Goal: Check status: Check status

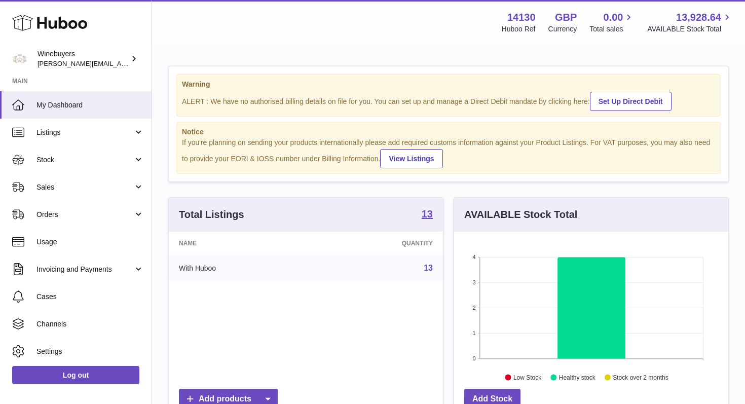
scroll to position [158, 274]
click at [136, 159] on link "Stock" at bounding box center [76, 159] width 152 height 27
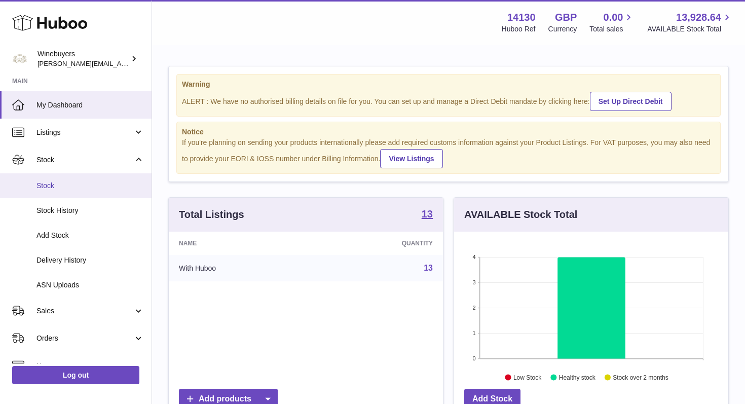
click at [57, 181] on span "Stock" at bounding box center [89, 186] width 107 height 10
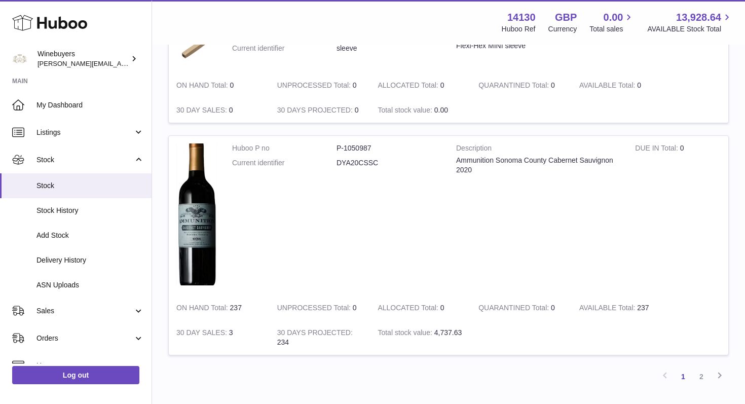
scroll to position [1154, 0]
drag, startPoint x: 454, startPoint y: 159, endPoint x: 564, endPoint y: 173, distance: 110.5
click at [564, 173] on td "Description Ammunition Sonoma County Cabernet Sauvignon 2020" at bounding box center [538, 215] width 179 height 160
copy div "Ammunition Sonoma County Cabernet Sauvignon 2020"
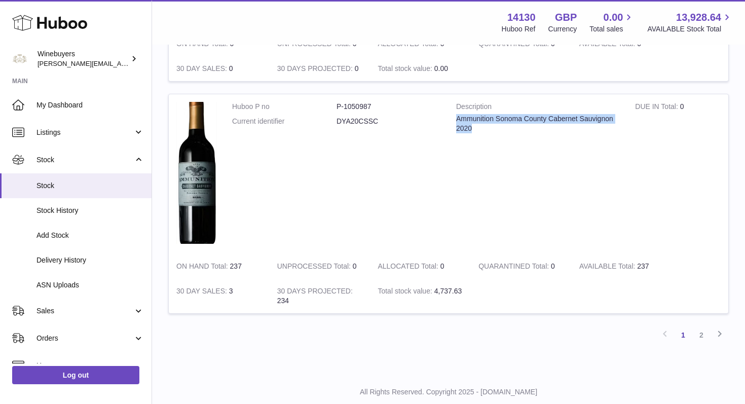
scroll to position [1223, 0]
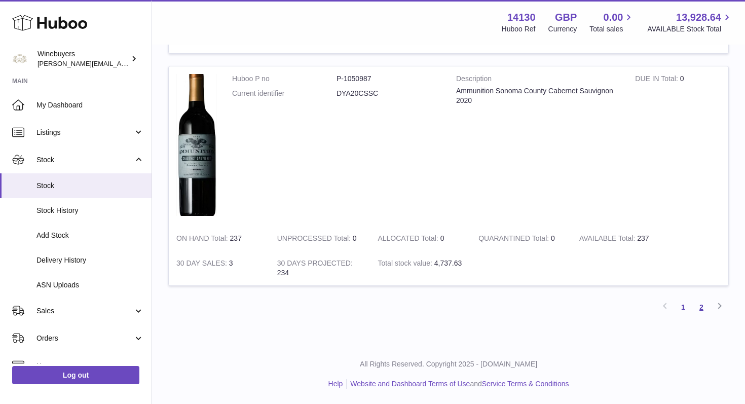
click at [703, 308] on link "2" at bounding box center [701, 307] width 18 height 18
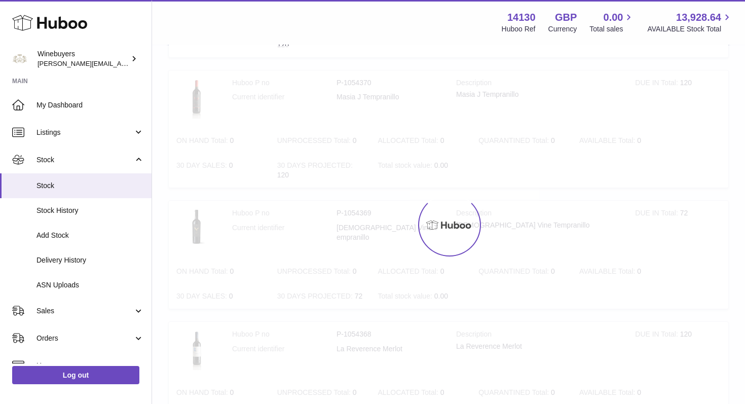
scroll to position [46, 0]
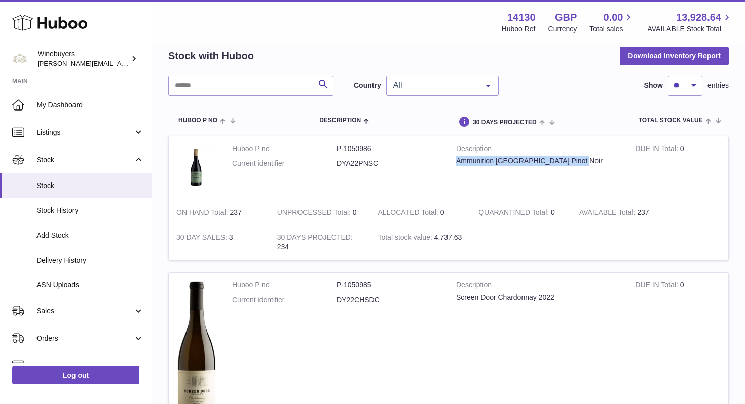
drag, startPoint x: 451, startPoint y: 161, endPoint x: 584, endPoint y: 161, distance: 133.3
click at [584, 161] on td "Description Ammunition Sonoma County Pinot Noir" at bounding box center [538, 168] width 179 height 64
copy div "Ammunition Sonoma County Pinot Noir"
drag, startPoint x: 456, startPoint y: 297, endPoint x: 563, endPoint y: 300, distance: 107.5
click at [563, 300] on td "Description Screen Door Chardonnay 2022" at bounding box center [538, 353] width 179 height 160
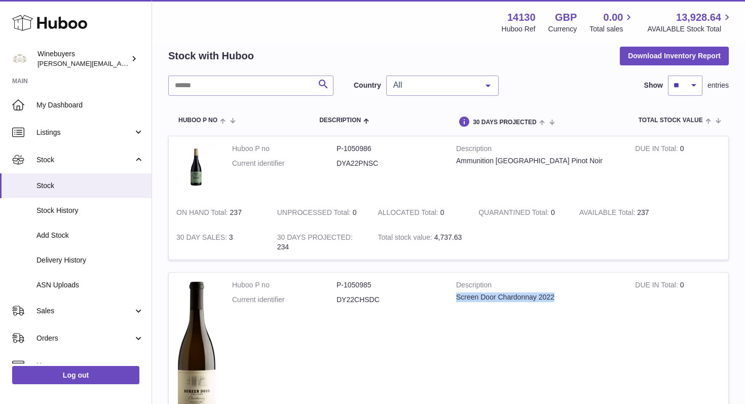
copy div "Screen Door Chardonnay 2022"
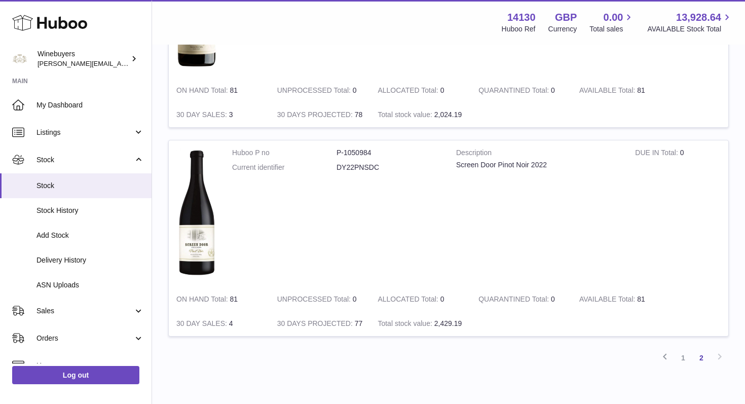
scroll to position [451, 0]
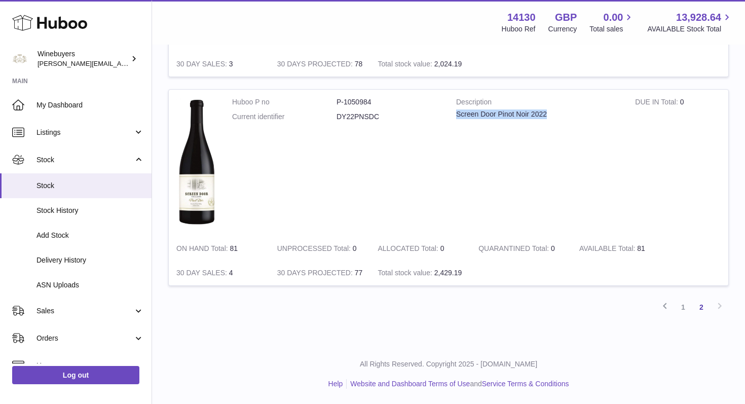
drag, startPoint x: 456, startPoint y: 115, endPoint x: 523, endPoint y: 123, distance: 67.4
click at [523, 123] on td "Description Screen Door Pinot Noir 2022" at bounding box center [538, 163] width 179 height 146
copy div "Screen Door Pinot Noir 2022"
